Goal: Task Accomplishment & Management: Use online tool/utility

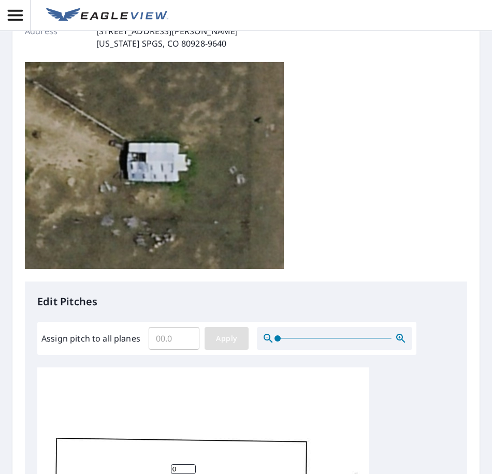
scroll to position [155, 0]
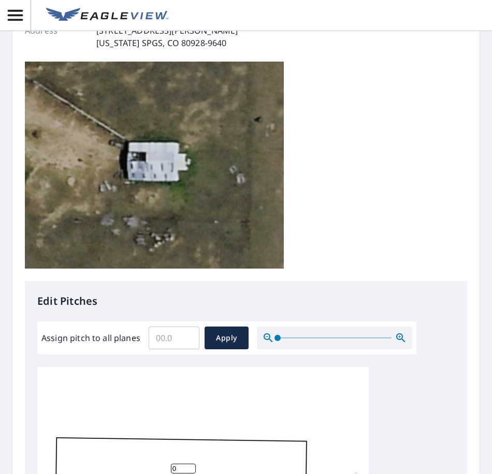
click at [164, 339] on input "Assign pitch to all planes" at bounding box center [173, 337] width 51 height 29
type input "3"
click at [243, 337] on button "Apply" at bounding box center [226, 337] width 44 height 23
type input "3"
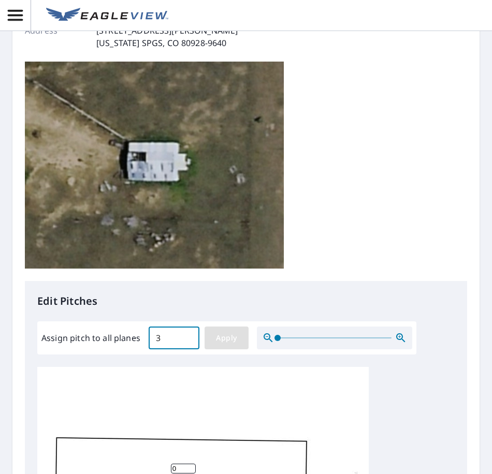
type input "3"
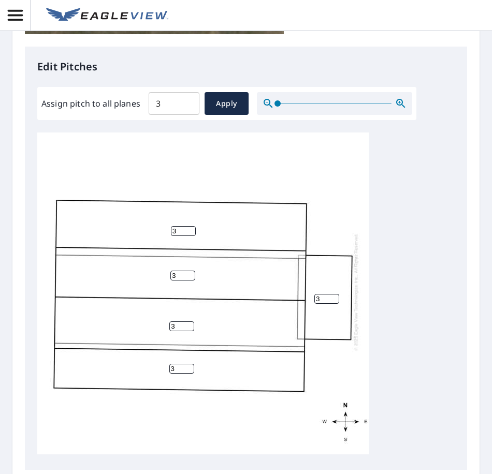
scroll to position [511, 0]
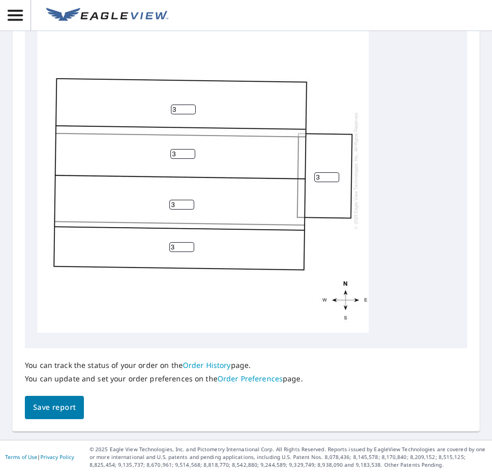
click at [51, 409] on span "Save report" at bounding box center [54, 407] width 42 height 13
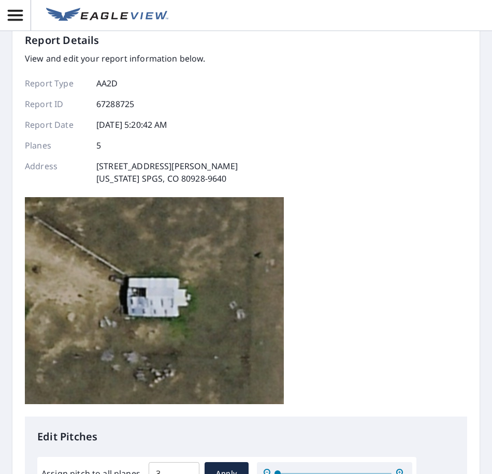
scroll to position [0, 0]
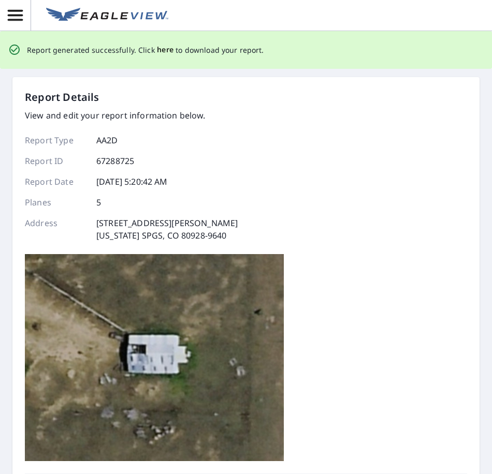
click at [164, 51] on span "here" at bounding box center [165, 49] width 17 height 13
